Goal: Find specific page/section: Find specific page/section

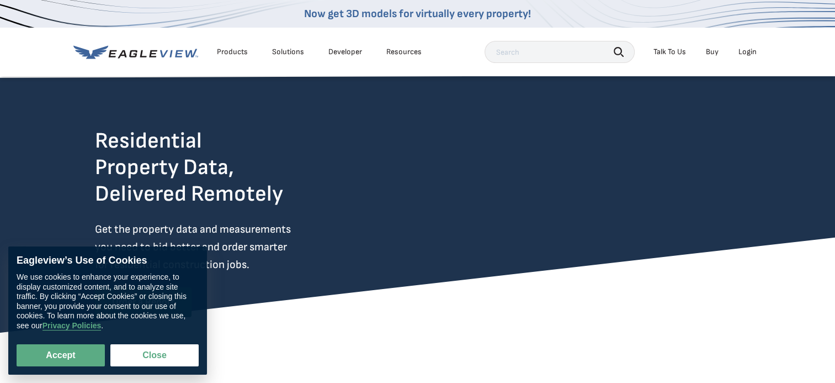
click at [152, 356] on button "Close" at bounding box center [154, 355] width 88 height 22
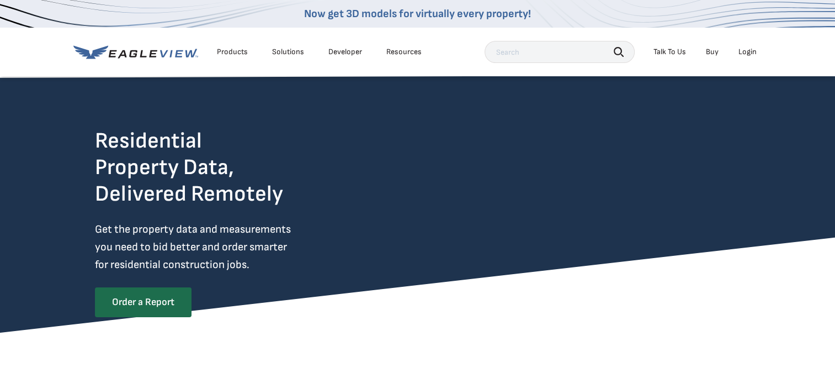
click at [530, 44] on input "text" at bounding box center [560, 52] width 150 height 22
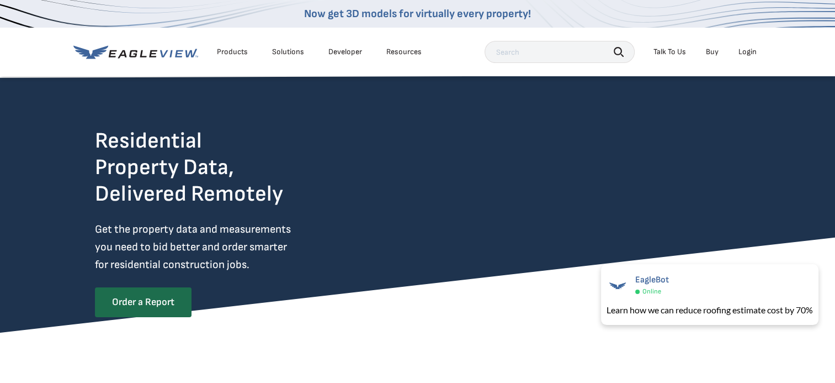
click at [528, 56] on input "text" at bounding box center [560, 52] width 150 height 22
click at [529, 47] on input "text" at bounding box center [560, 52] width 150 height 22
type input "[PERSON_NAME]"
